Goal: Task Accomplishment & Management: Manage account settings

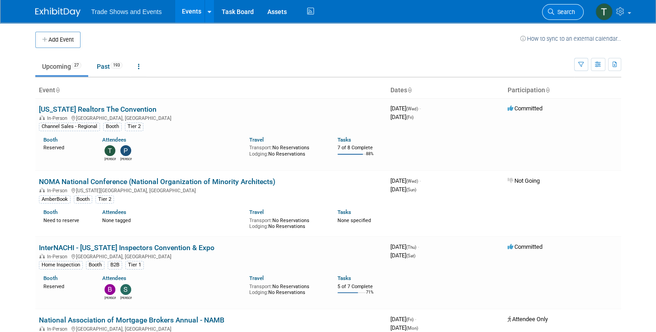
click at [560, 11] on span "Search" at bounding box center [564, 12] width 21 height 7
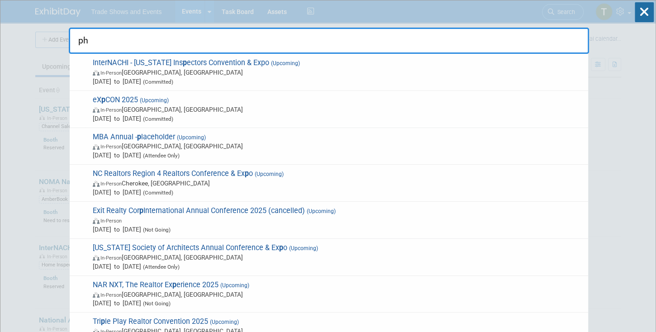
type input "php"
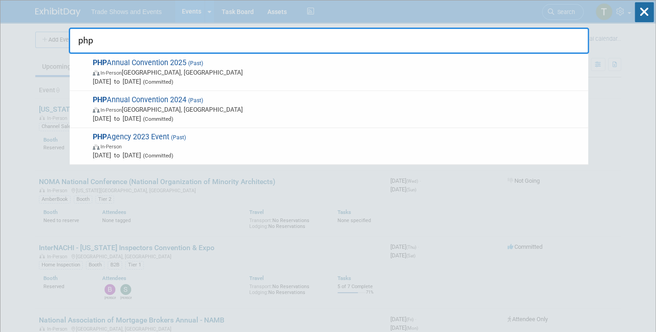
click at [194, 38] on input "php" at bounding box center [329, 41] width 520 height 26
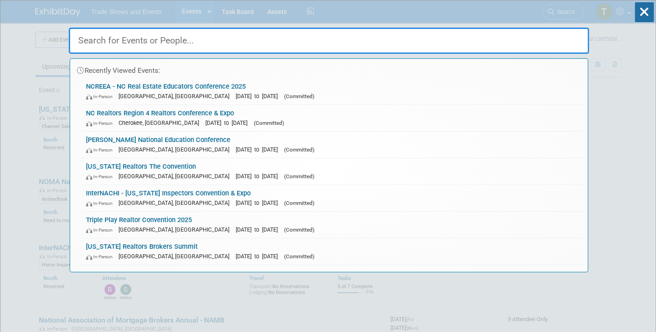
click at [122, 38] on input "text" at bounding box center [329, 41] width 520 height 26
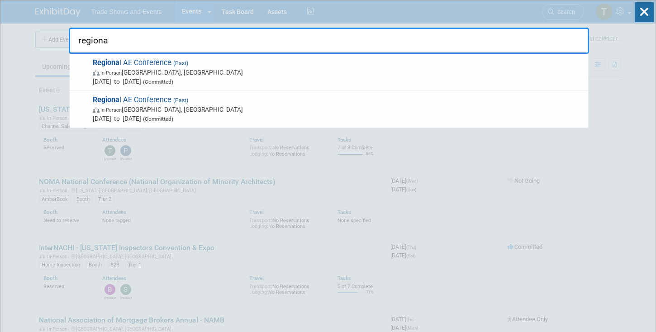
type input "regiona"
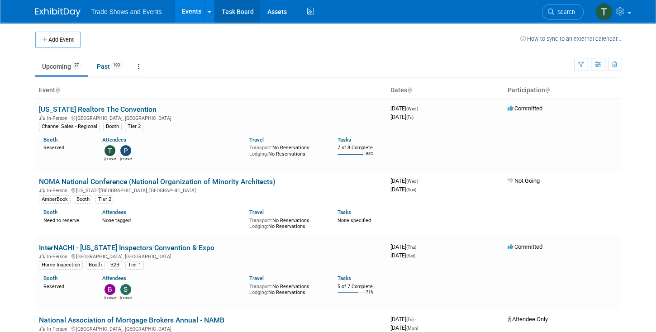
click at [225, 12] on link "Task Board" at bounding box center [237, 11] width 46 height 23
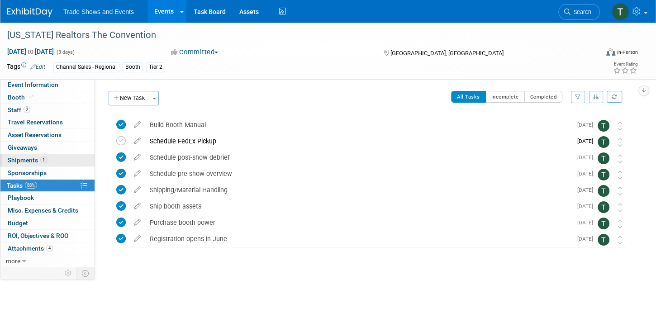
drag, startPoint x: 42, startPoint y: 160, endPoint x: 48, endPoint y: 159, distance: 6.0
click at [42, 160] on span "1" at bounding box center [43, 159] width 7 height 7
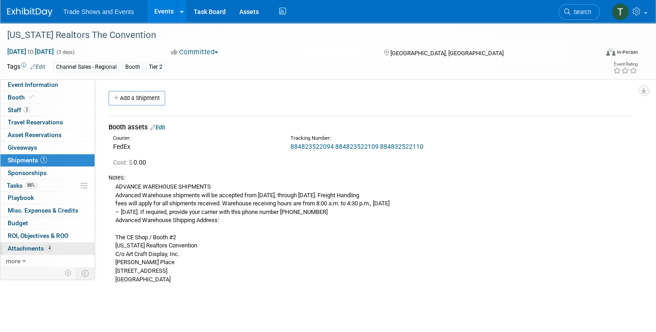
click at [48, 245] on span "4" at bounding box center [49, 248] width 7 height 7
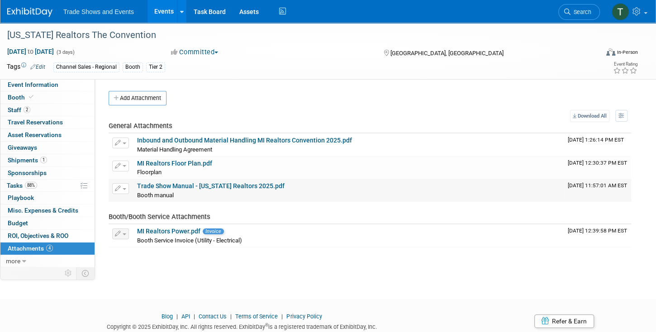
click at [207, 185] on link "Trade Show Manual - Michigan Realtors 2025.pdf" at bounding box center [210, 185] width 147 height 7
click at [21, 183] on span "Tasks 88%" at bounding box center [22, 185] width 30 height 7
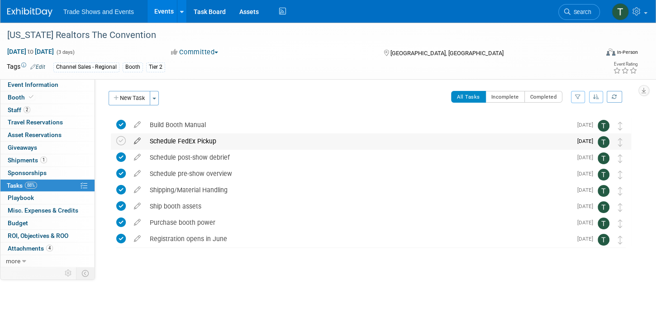
click at [137, 140] on icon at bounding box center [137, 138] width 16 height 11
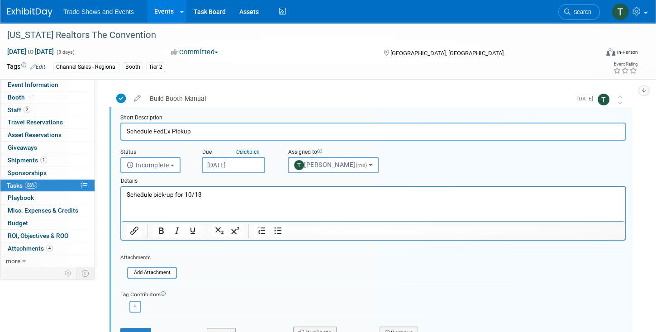
scroll to position [52, 0]
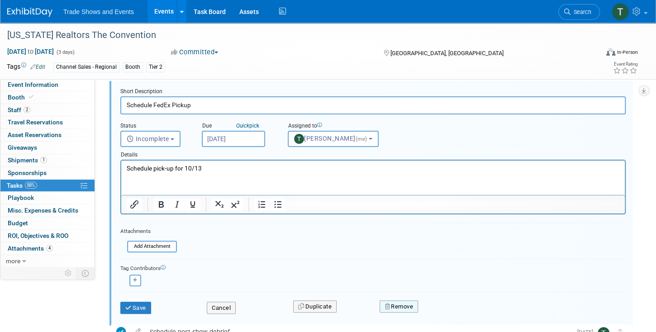
click at [402, 304] on button "Remove" at bounding box center [398, 306] width 38 height 13
click at [448, 310] on link "Yes" at bounding box center [449, 314] width 26 height 14
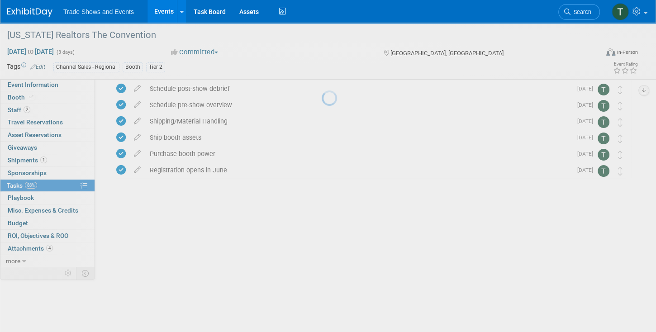
scroll to position [0, 0]
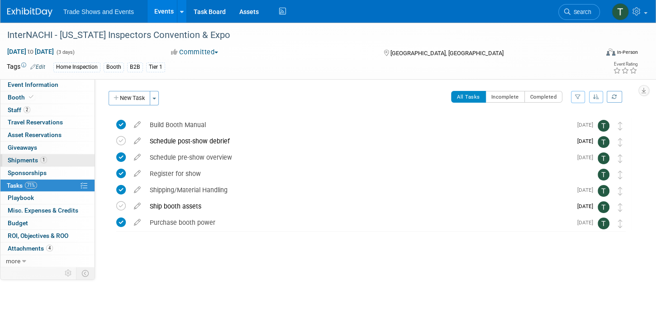
click at [23, 157] on span "Shipments 1" at bounding box center [27, 159] width 39 height 7
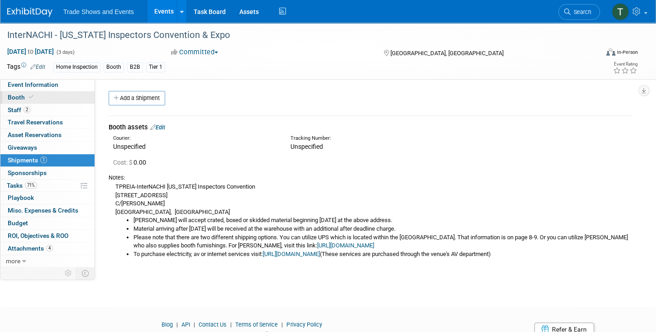
click at [31, 95] on icon at bounding box center [31, 96] width 5 height 5
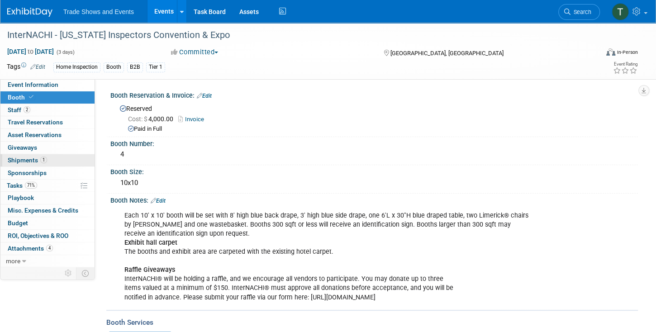
click at [21, 156] on span "Shipments 1" at bounding box center [27, 159] width 39 height 7
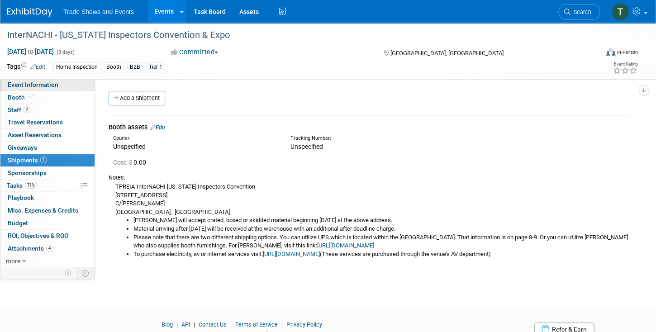
click at [27, 88] on span "Event Information" at bounding box center [33, 84] width 51 height 7
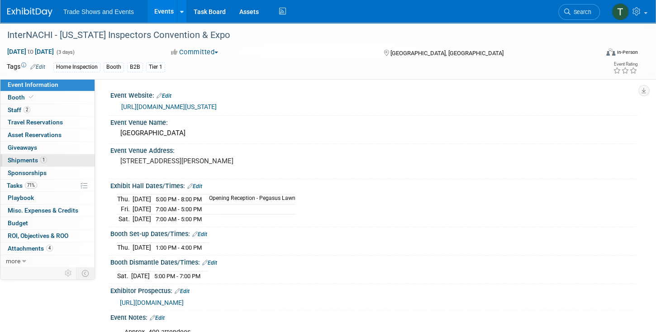
click at [29, 160] on span "Shipments 1" at bounding box center [27, 159] width 39 height 7
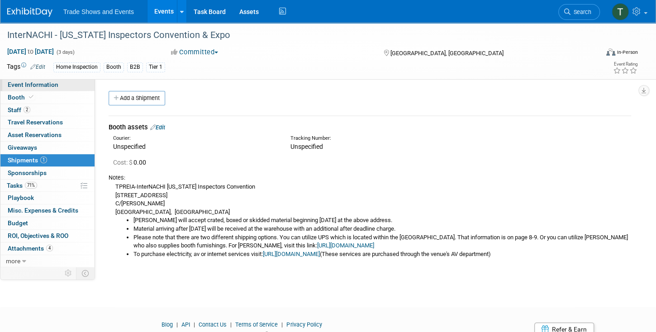
click at [44, 85] on span "Event Information" at bounding box center [33, 84] width 51 height 7
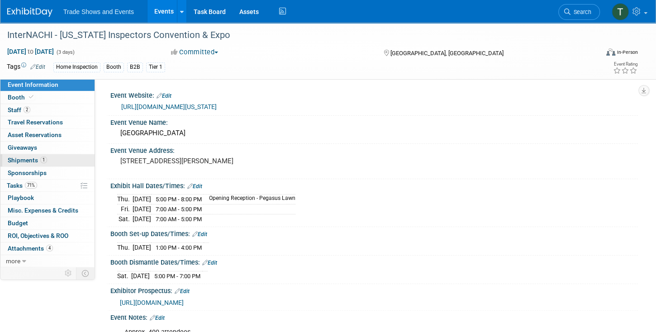
click at [22, 157] on span "Shipments 1" at bounding box center [27, 159] width 39 height 7
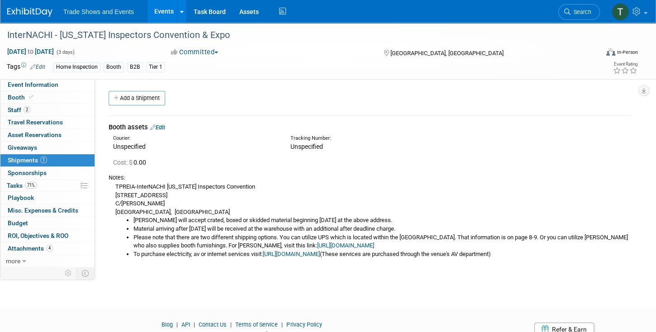
click at [326, 246] on link "https://www.freemanco.com/store/show/landing?showID=539533" at bounding box center [345, 245] width 57 height 7
click at [17, 185] on span "Tasks 71%" at bounding box center [22, 185] width 30 height 7
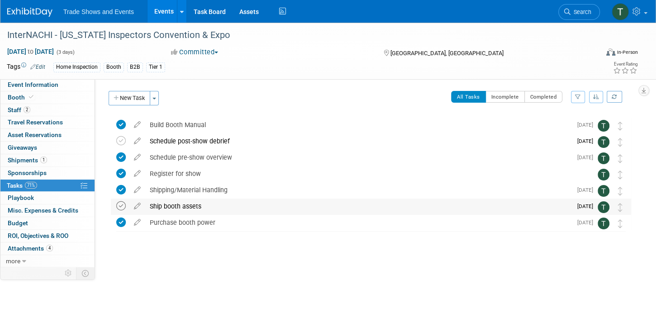
click at [119, 203] on icon at bounding box center [120, 205] width 9 height 9
click at [180, 144] on div "Schedule post-show debrief" at bounding box center [358, 140] width 426 height 15
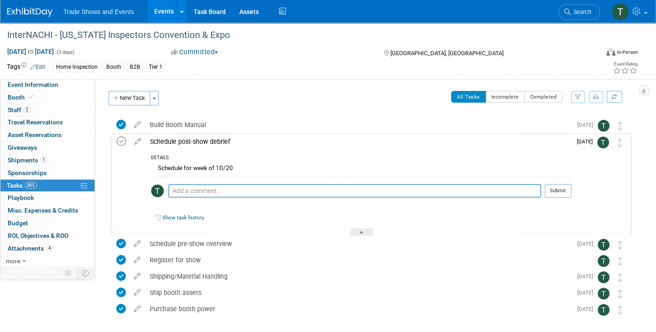
click at [121, 139] on icon at bounding box center [121, 141] width 9 height 9
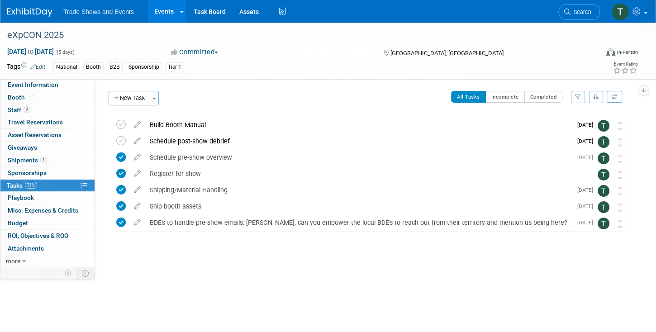
click at [163, 12] on link "Events" at bounding box center [163, 11] width 33 height 23
click at [155, 137] on div "Schedule post-show debrief" at bounding box center [358, 140] width 426 height 15
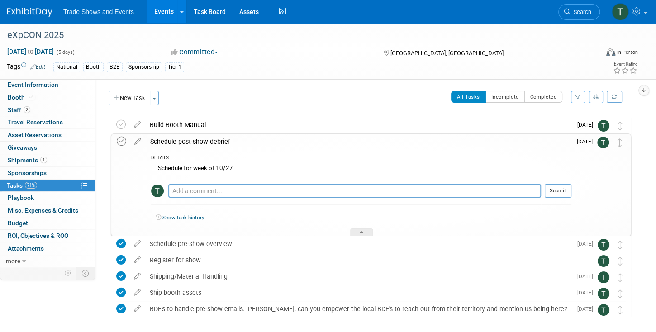
click at [118, 137] on icon at bounding box center [121, 141] width 9 height 9
click at [368, 232] on div at bounding box center [361, 232] width 23 height 8
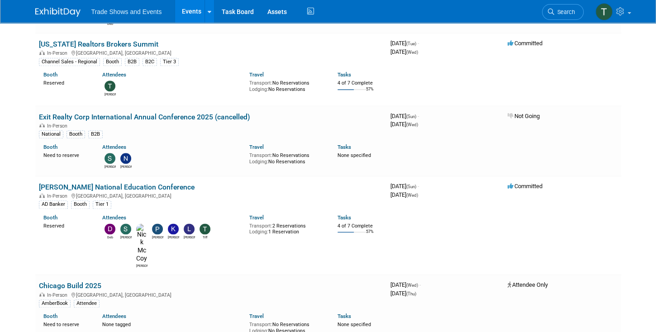
scroll to position [697, 0]
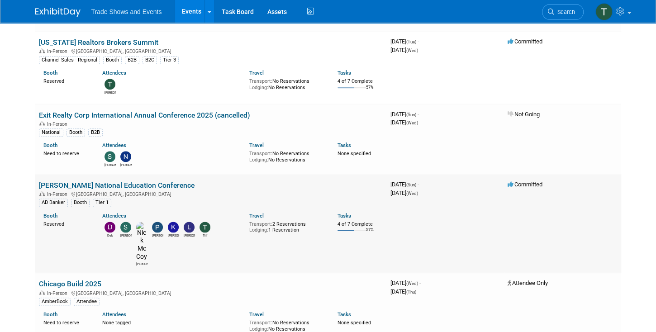
click at [135, 181] on link "[PERSON_NAME] National Education Conference" at bounding box center [117, 185] width 156 height 9
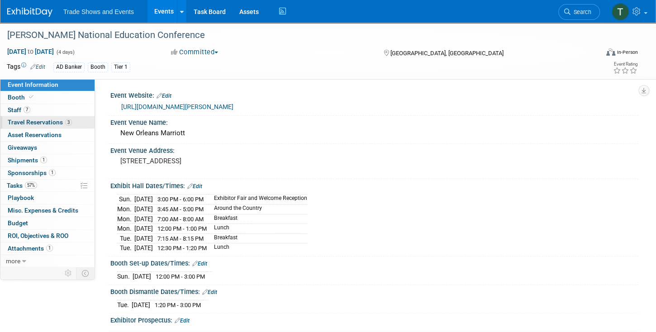
click at [23, 122] on span "Travel Reservations 3" at bounding box center [40, 121] width 64 height 7
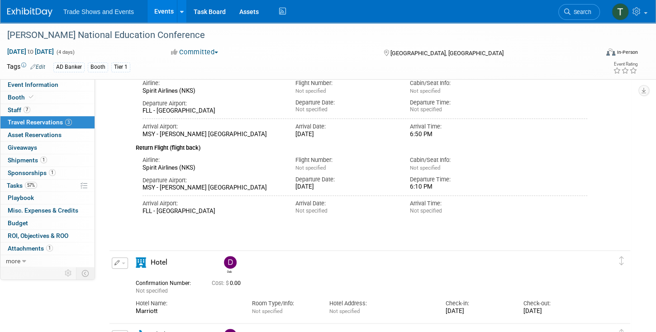
scroll to position [52, 0]
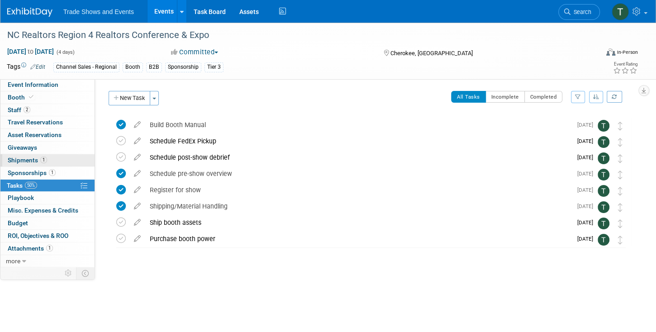
click at [30, 157] on span "Shipments 1" at bounding box center [27, 159] width 39 height 7
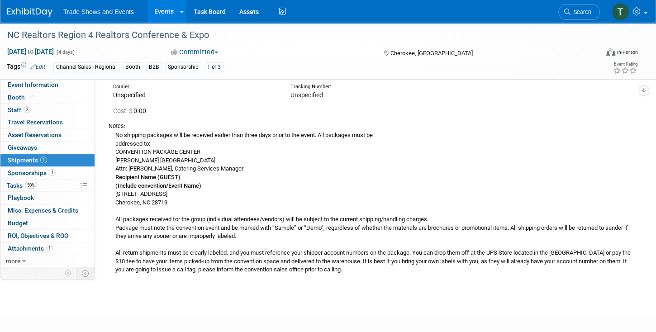
scroll to position [77, 0]
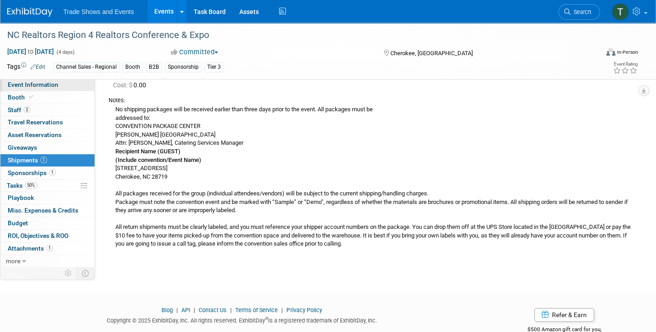
click at [34, 89] on link "Event Information" at bounding box center [47, 85] width 94 height 12
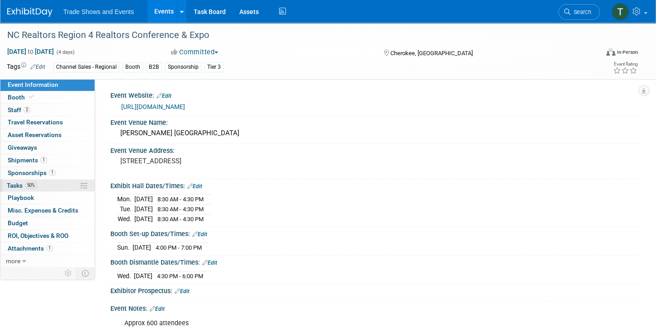
click at [16, 182] on span "Tasks 50%" at bounding box center [22, 185] width 30 height 7
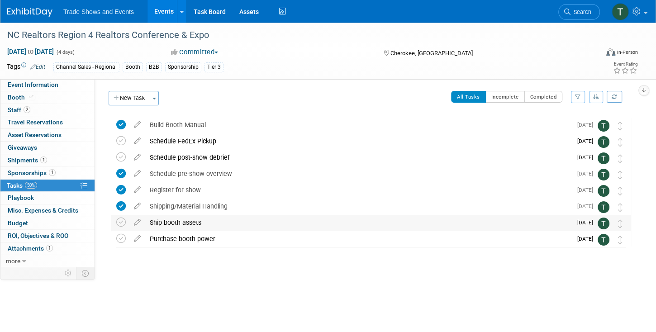
click at [181, 222] on div "Ship booth assets" at bounding box center [358, 222] width 426 height 15
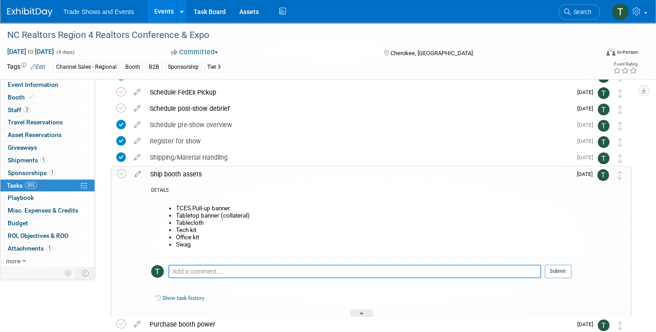
scroll to position [52, 0]
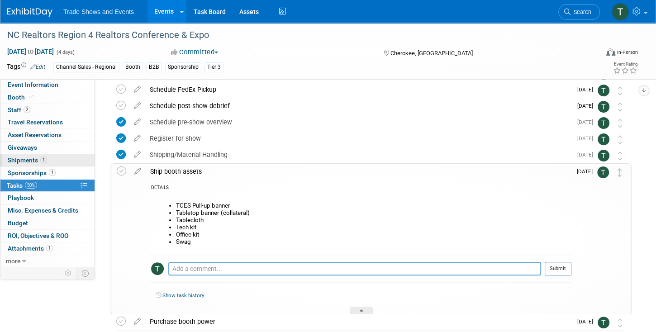
click at [28, 160] on span "Shipments 1" at bounding box center [27, 159] width 39 height 7
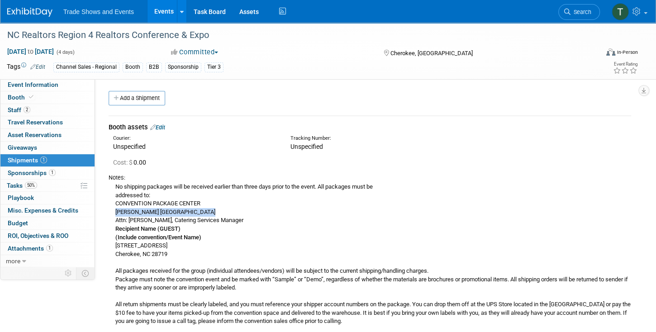
drag, startPoint x: 204, startPoint y: 211, endPoint x: 113, endPoint y: 214, distance: 91.4
click at [113, 214] on div "No shipping packages will be received earlier than three days prior to the even…" at bounding box center [370, 254] width 522 height 144
copy div "[PERSON_NAME] [GEOGRAPHIC_DATA]"
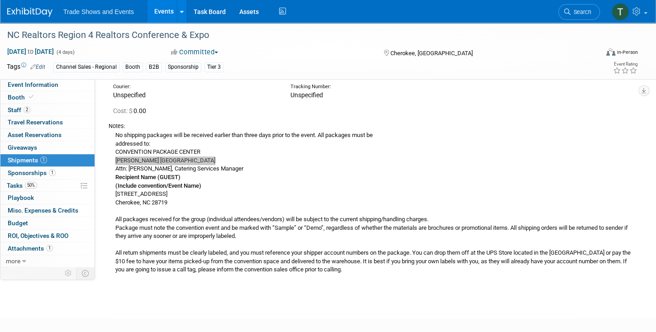
scroll to position [77, 0]
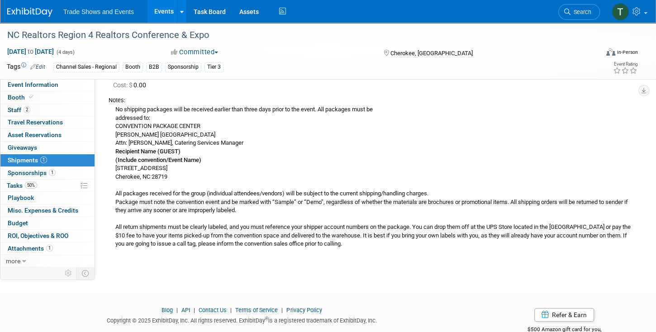
click at [114, 142] on div "No shipping packages will be received earlier than three days prior to the even…" at bounding box center [370, 176] width 522 height 144
click at [126, 142] on div "No shipping packages will be received earlier than three days prior to the even…" at bounding box center [370, 176] width 522 height 144
click at [124, 142] on div "No shipping packages will be received earlier than three days prior to the even…" at bounding box center [370, 176] width 522 height 144
drag, startPoint x: 118, startPoint y: 143, endPoint x: 249, endPoint y: 144, distance: 130.7
click at [249, 144] on div "No shipping packages will be received earlier than three days prior to the even…" at bounding box center [370, 176] width 522 height 144
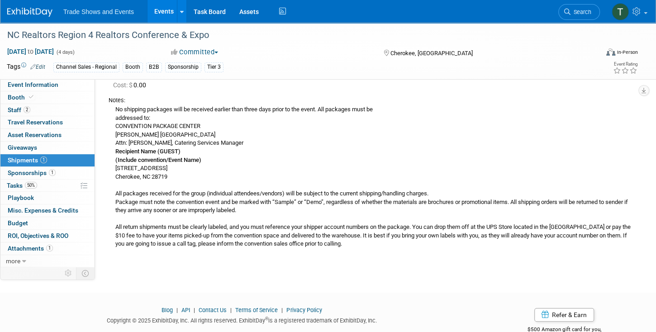
click at [205, 160] on div "No shipping packages will be received earlier than three days prior to the even…" at bounding box center [370, 176] width 522 height 144
drag, startPoint x: 205, startPoint y: 160, endPoint x: 117, endPoint y: 151, distance: 88.6
click at [117, 151] on div "No shipping packages will be received earlier than three days prior to the even…" at bounding box center [370, 176] width 522 height 144
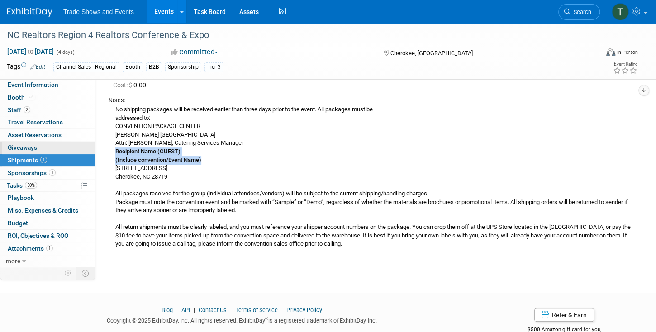
copy div "Recipient Name (GUEST) (Include convention/Event Name)"
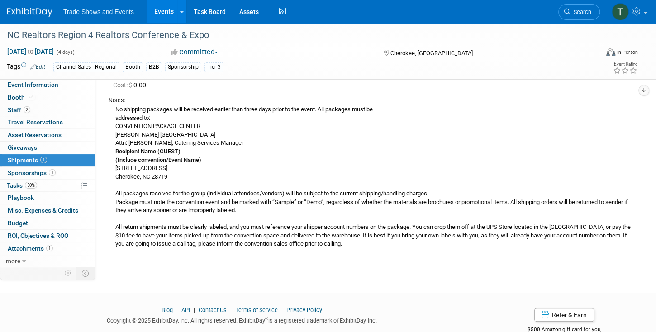
click at [128, 136] on div "No shipping packages will be received earlier than three days prior to the even…" at bounding box center [370, 176] width 522 height 144
click at [129, 136] on div "No shipping packages will be received earlier than three days prior to the even…" at bounding box center [370, 176] width 522 height 144
click at [128, 136] on div "No shipping packages will be received earlier than three days prior to the even…" at bounding box center [370, 176] width 522 height 144
copy div "[PERSON_NAME] [GEOGRAPHIC_DATA]"
click at [36, 97] on link "Booth" at bounding box center [47, 97] width 94 height 12
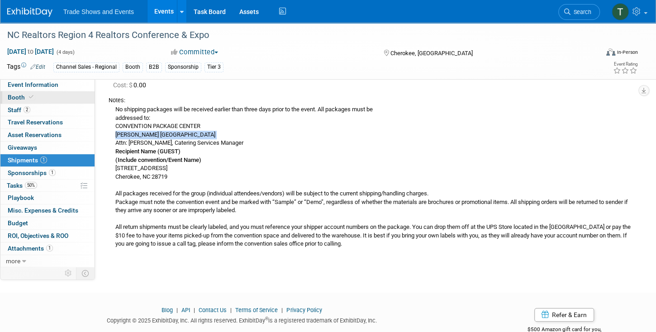
scroll to position [0, 0]
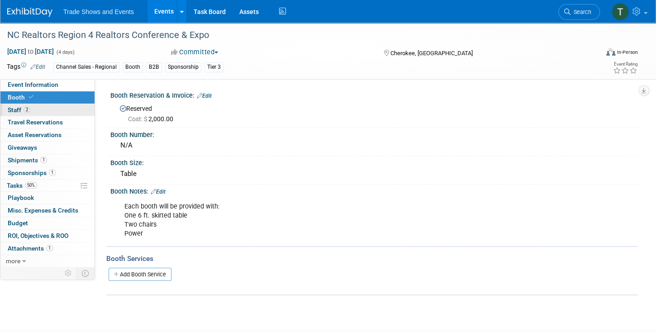
click at [24, 110] on span "2" at bounding box center [27, 109] width 7 height 7
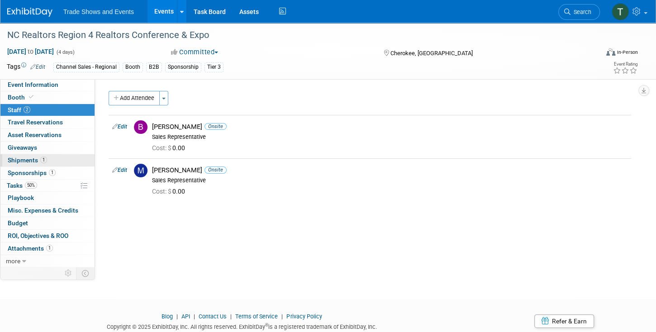
click at [27, 160] on span "Shipments 1" at bounding box center [27, 159] width 39 height 7
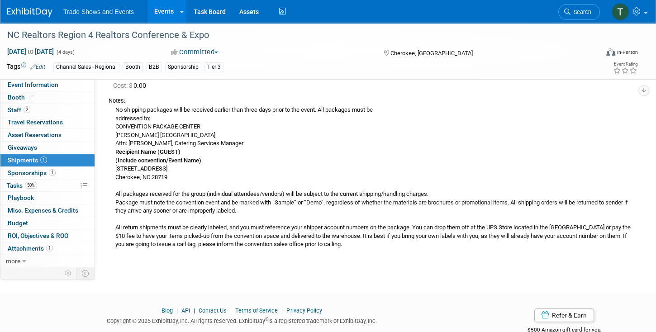
scroll to position [77, 0]
drag, startPoint x: 116, startPoint y: 108, endPoint x: 321, endPoint y: 110, distance: 204.8
click at [321, 110] on div "No shipping packages will be received earlier than three days prior to the even…" at bounding box center [370, 176] width 522 height 144
copy div "No shipping packages will be received earlier than three days prior to the even…"
click at [190, 193] on div "No shipping packages will be received earlier than three days prior to the even…" at bounding box center [370, 176] width 522 height 144
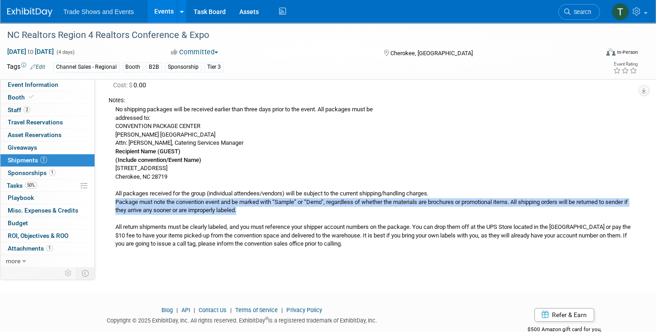
drag, startPoint x: 114, startPoint y: 201, endPoint x: 528, endPoint y: 210, distance: 413.3
click at [528, 210] on div "No shipping packages will be received earlier than three days prior to the even…" at bounding box center [370, 176] width 522 height 144
copy div "Package must note the convention event and be marked with “Sample” or “Demo”, r…"
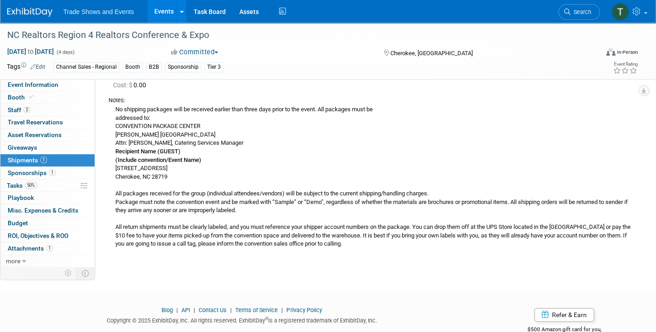
click at [142, 225] on div "No shipping packages will be received earlier than three days prior to the even…" at bounding box center [370, 176] width 522 height 144
drag, startPoint x: 116, startPoint y: 225, endPoint x: 598, endPoint y: 254, distance: 482.8
click at [598, 254] on td "Booth assets Edit Courier: Unspecified Tracking Number:" at bounding box center [370, 147] width 522 height 219
copy div "All return shipments must be clearly labeled, and you must reference your shipp…"
click at [34, 242] on link "1 Attachments 1" at bounding box center [47, 248] width 94 height 12
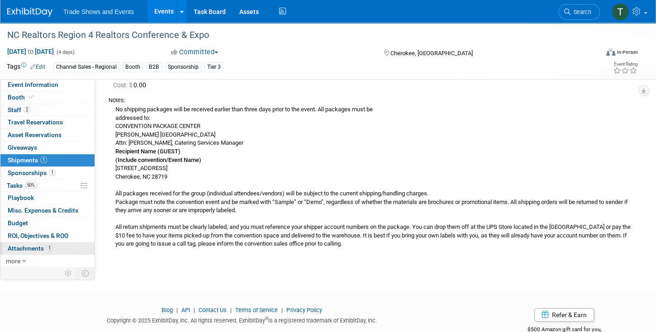
scroll to position [0, 0]
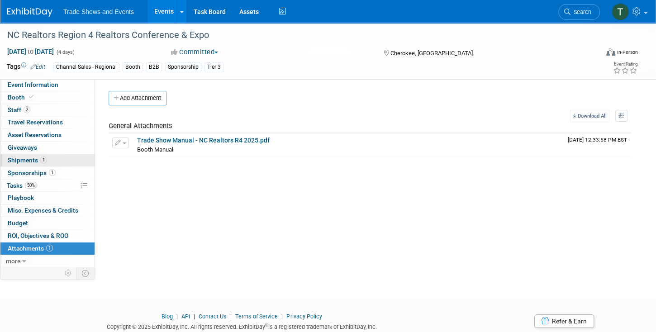
click at [22, 156] on span "Shipments 1" at bounding box center [27, 159] width 39 height 7
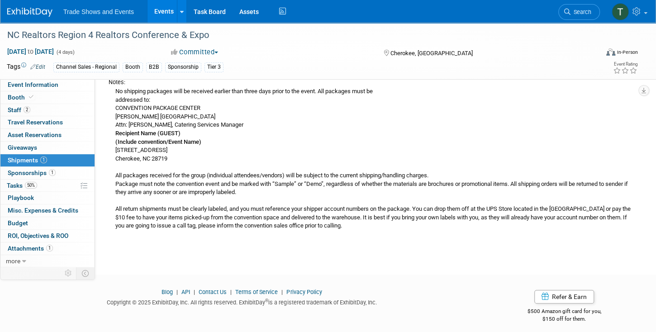
scroll to position [100, 0]
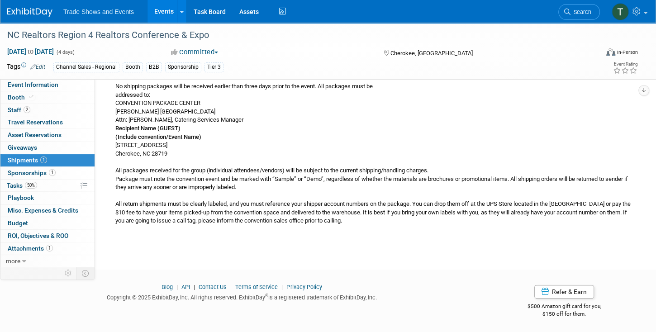
click at [431, 204] on div "No shipping packages will be received earlier than three days prior to the even…" at bounding box center [370, 153] width 522 height 144
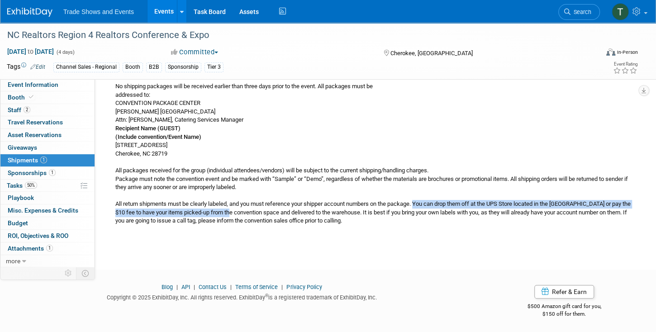
drag, startPoint x: 419, startPoint y: 203, endPoint x: 244, endPoint y: 214, distance: 175.4
click at [244, 214] on div "No shipping packages will be received earlier than three days prior to the even…" at bounding box center [370, 153] width 522 height 144
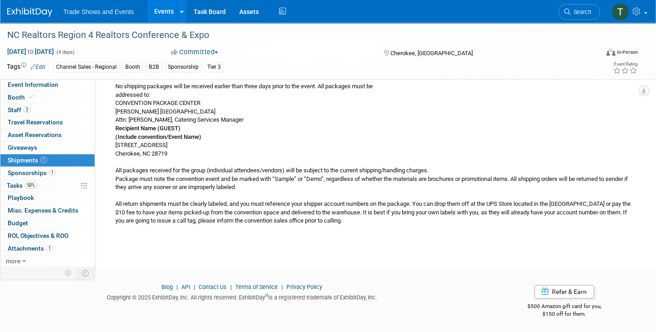
drag, startPoint x: 244, startPoint y: 214, endPoint x: 187, endPoint y: 252, distance: 67.8
click at [187, 252] on div "NC Realtors Region 4 Realtors Conference & Expo [DATE] to [DATE] (4 days) [DATE…" at bounding box center [328, 87] width 656 height 331
drag, startPoint x: 15, startPoint y: 186, endPoint x: 24, endPoint y: 187, distance: 8.2
click at [16, 186] on span "Tasks 50%" at bounding box center [22, 185] width 30 height 7
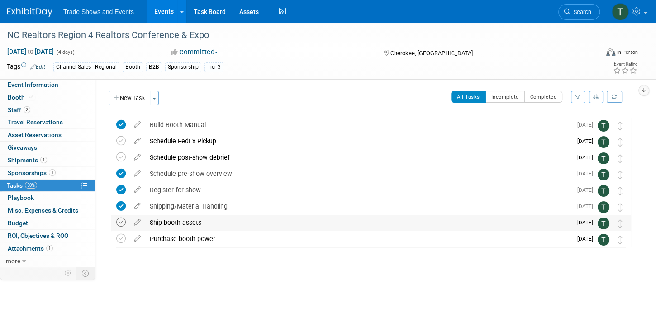
click at [119, 222] on icon at bounding box center [120, 221] width 9 height 9
click at [54, 84] on span "Event Information" at bounding box center [33, 84] width 51 height 7
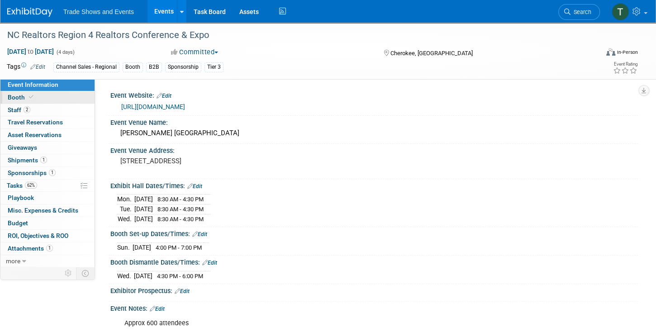
click at [25, 97] on span "Booth" at bounding box center [22, 97] width 28 height 7
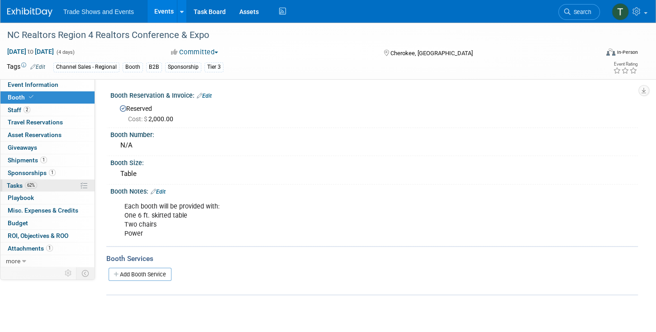
click at [19, 185] on span "Tasks 62%" at bounding box center [22, 185] width 30 height 7
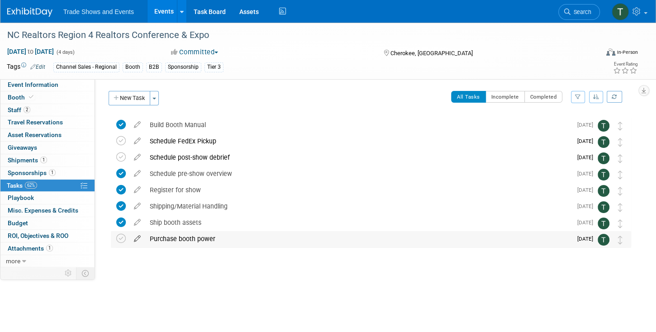
click at [136, 239] on icon at bounding box center [137, 236] width 16 height 11
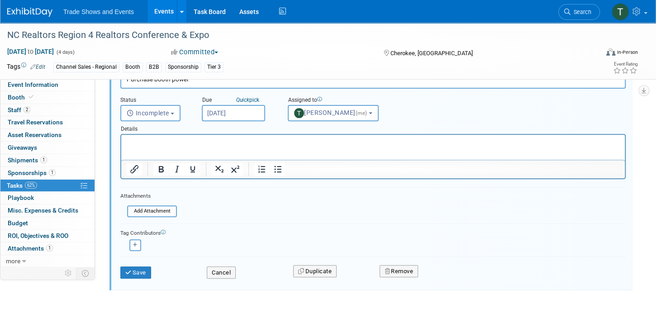
scroll to position [176, 0]
click at [405, 266] on button "Remove" at bounding box center [398, 271] width 38 height 13
click at [444, 278] on icon at bounding box center [442, 278] width 5 height 5
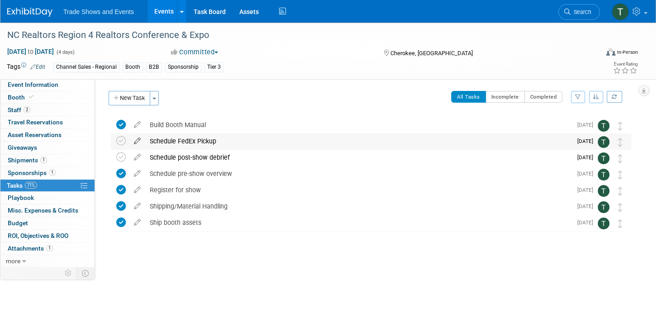
click at [136, 139] on icon at bounding box center [137, 138] width 16 height 11
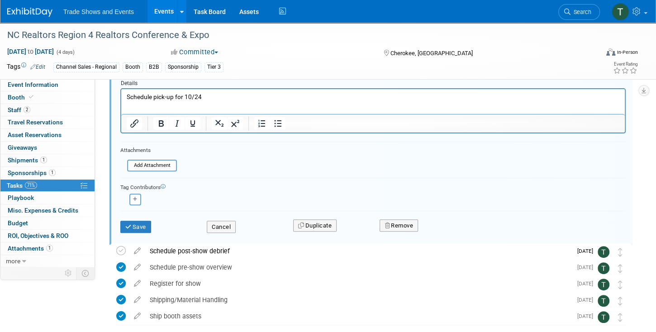
scroll to position [130, 0]
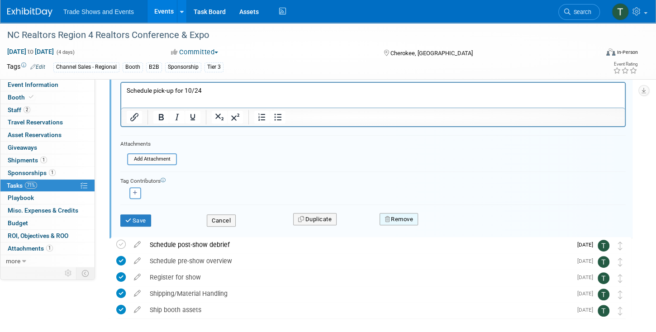
click at [404, 215] on button "Remove" at bounding box center [398, 219] width 38 height 13
click at [449, 225] on link "Yes" at bounding box center [449, 226] width 26 height 14
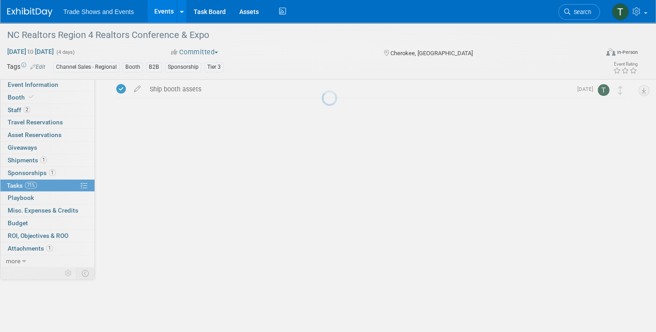
scroll to position [0, 0]
